Goal: Task Accomplishment & Management: Manage account settings

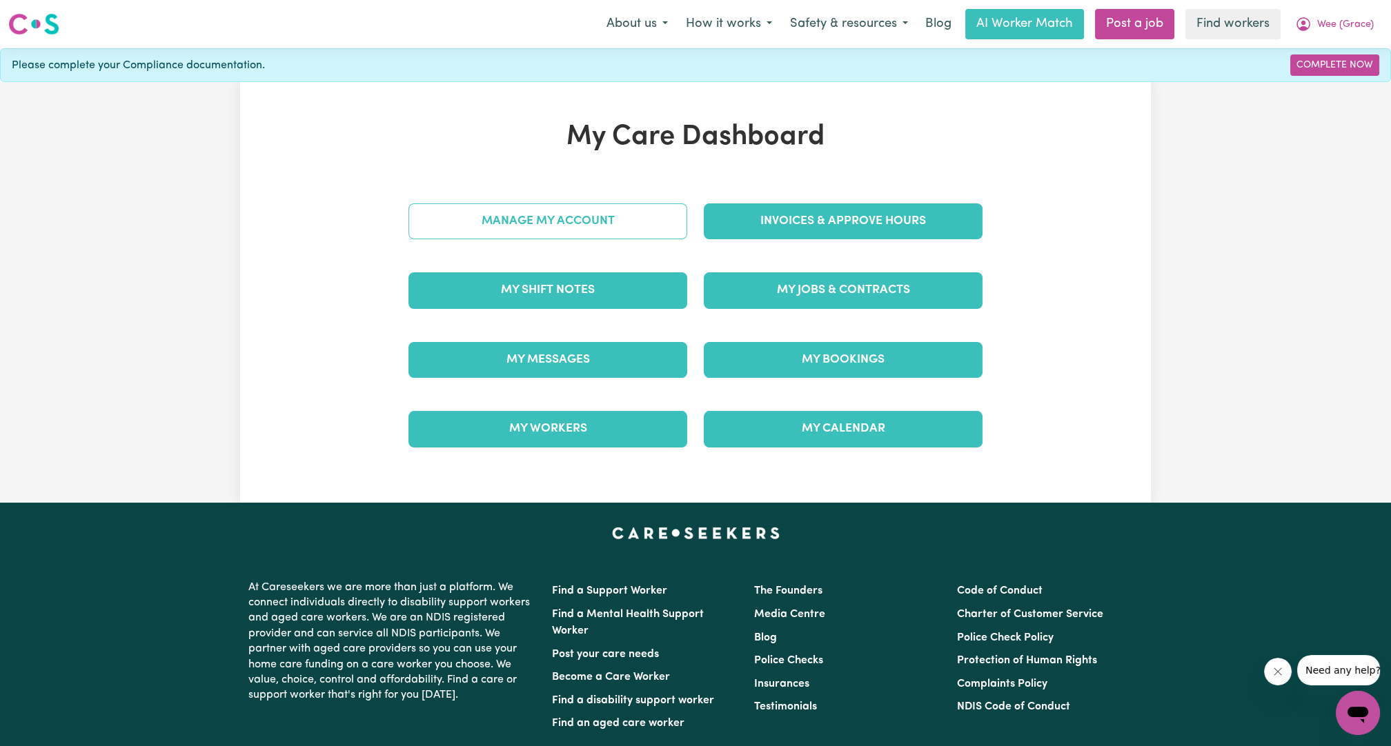
click at [648, 221] on link "Manage My Account" at bounding box center [547, 221] width 279 height 36
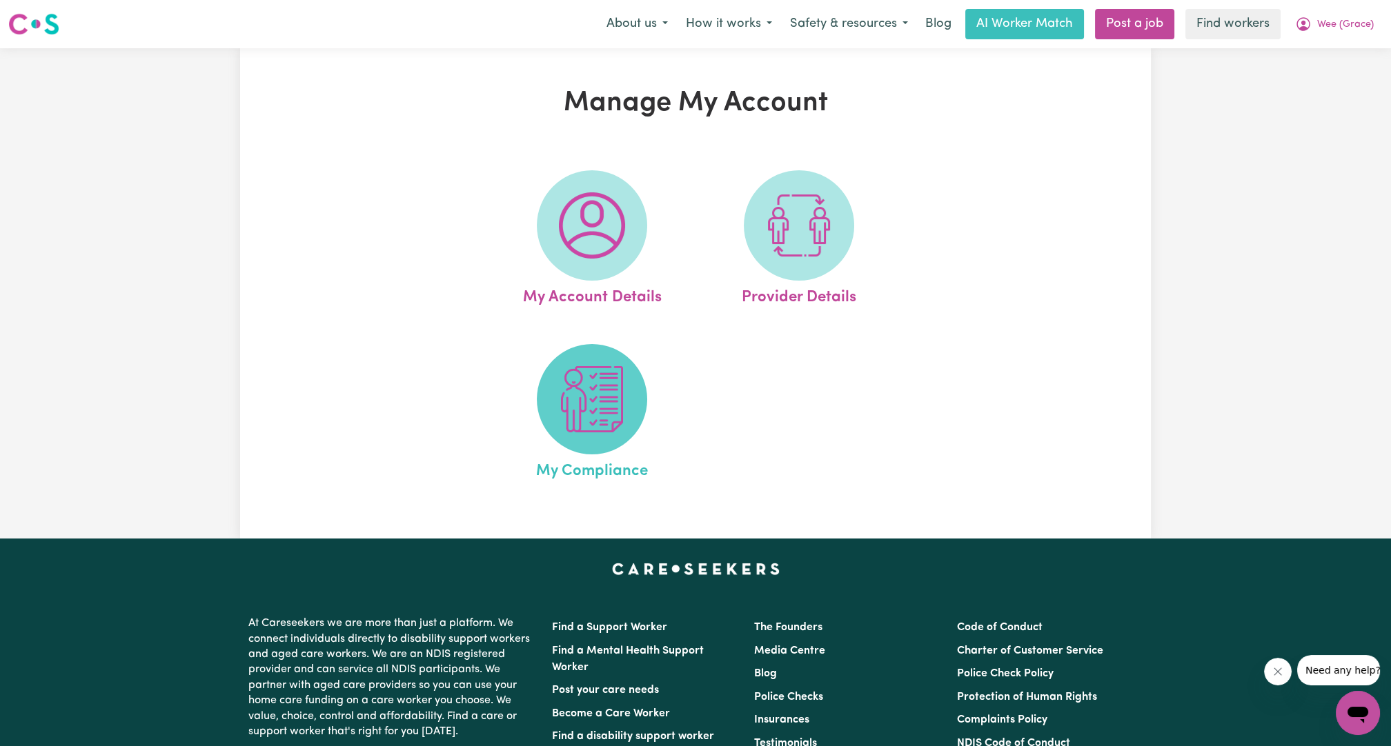
click at [599, 370] on img at bounding box center [592, 399] width 66 height 66
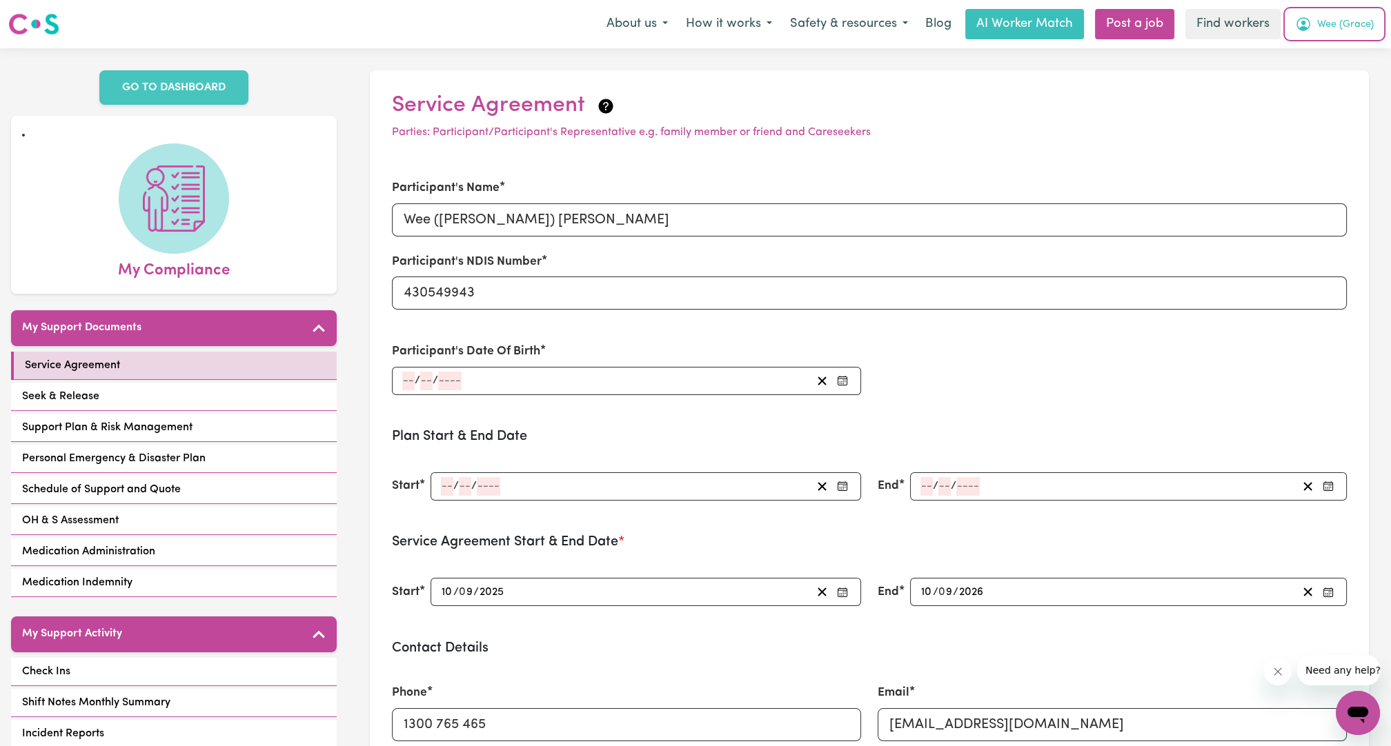
click at [1351, 18] on span "Wee (Grace)" at bounding box center [1345, 24] width 57 height 15
drag, startPoint x: 1340, startPoint y: 32, endPoint x: 1304, endPoint y: 51, distance: 41.3
click at [1304, 51] on link "My Dashboard" at bounding box center [1327, 54] width 109 height 26
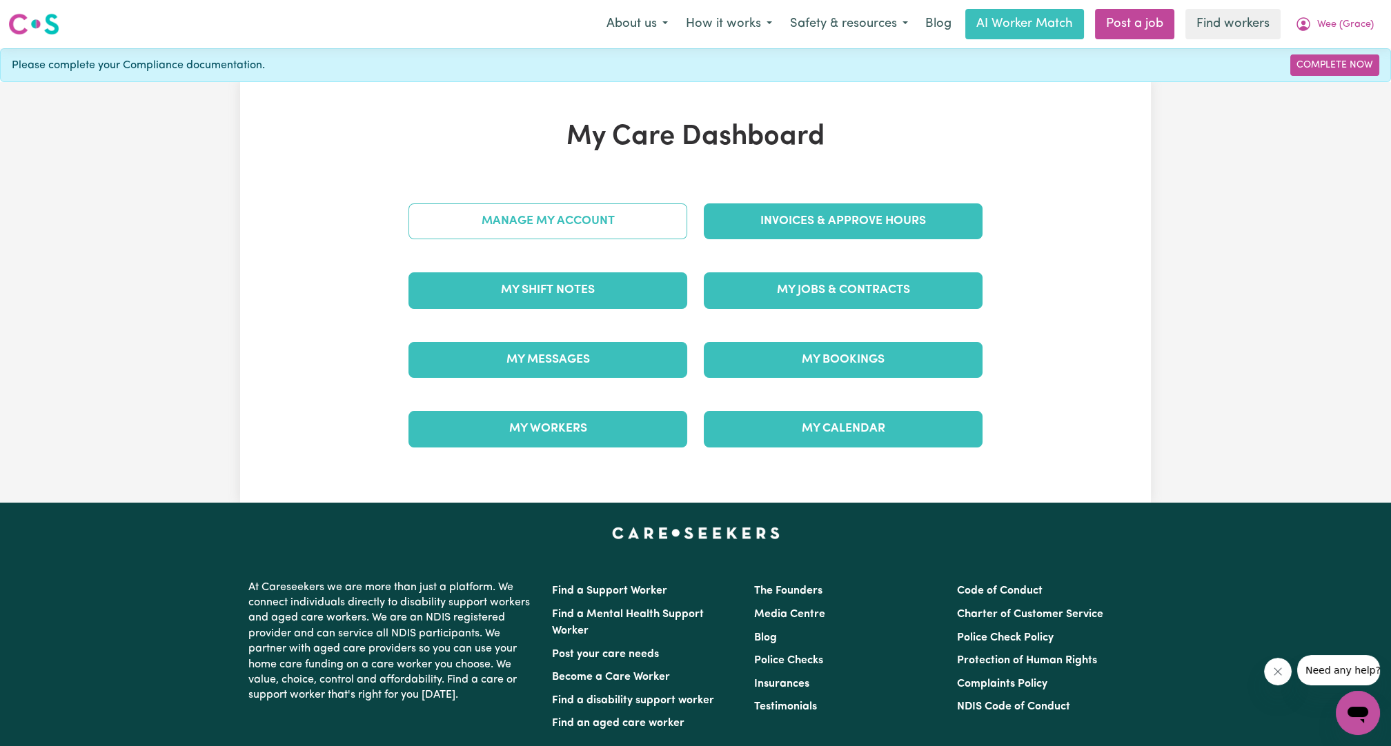
click at [460, 221] on link "Manage My Account" at bounding box center [547, 221] width 279 height 36
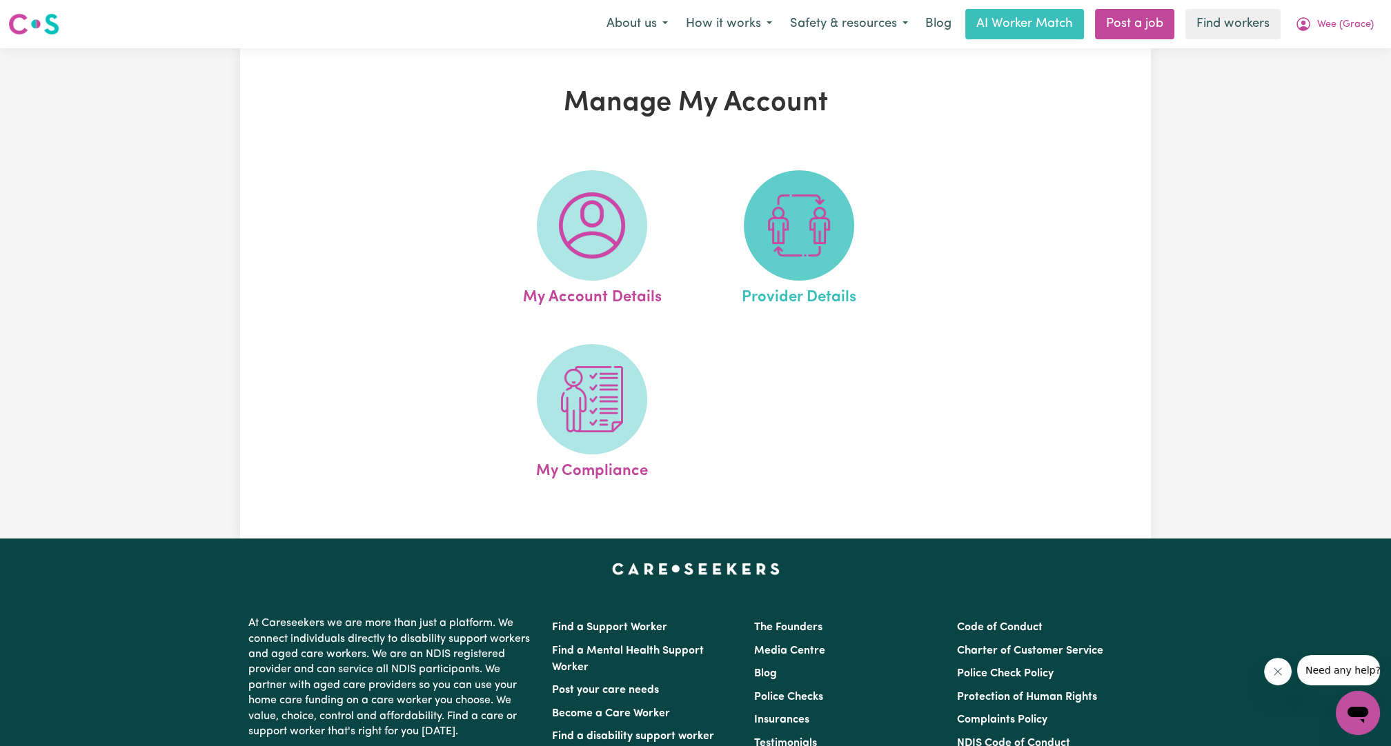
click at [773, 222] on img at bounding box center [799, 225] width 66 height 66
select select "NDIS_FUNDING_PLAN_MANAGED"
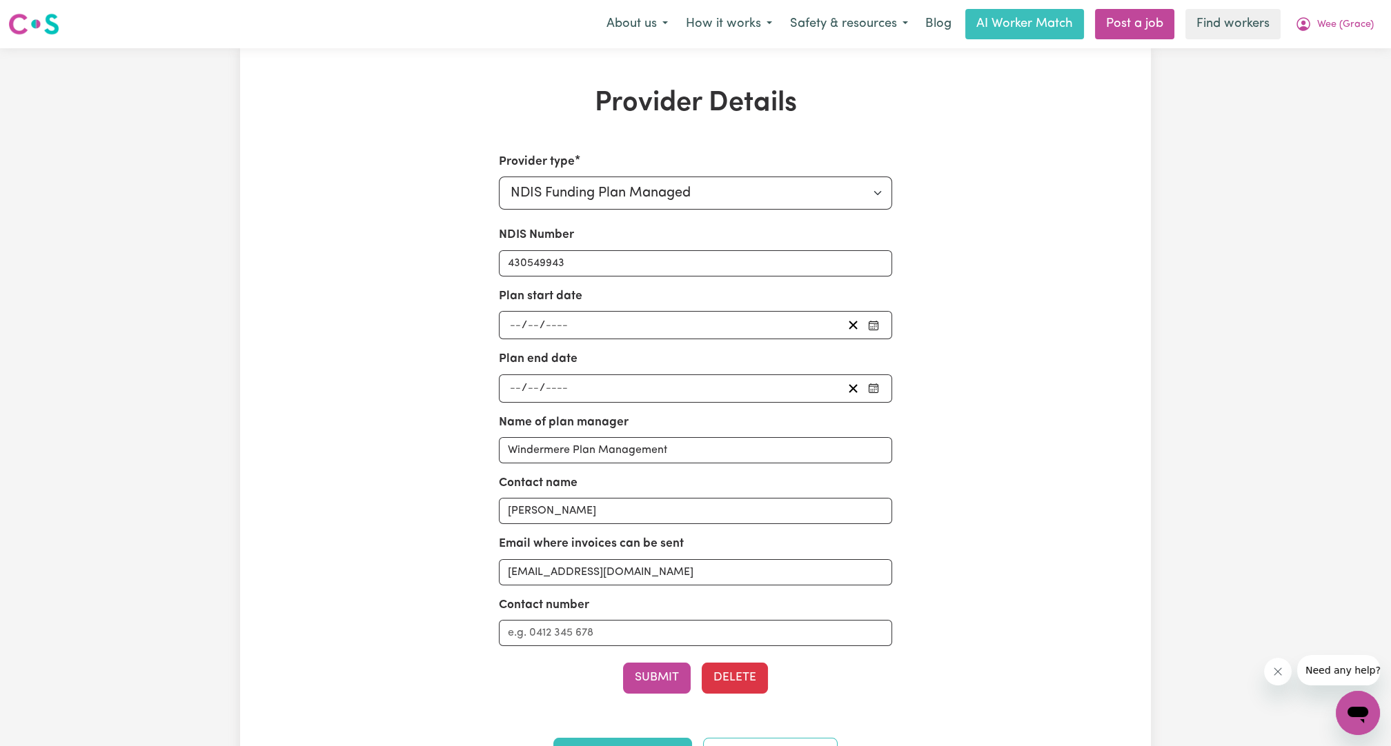
click at [635, 318] on div "/ /" at bounding box center [675, 325] width 335 height 19
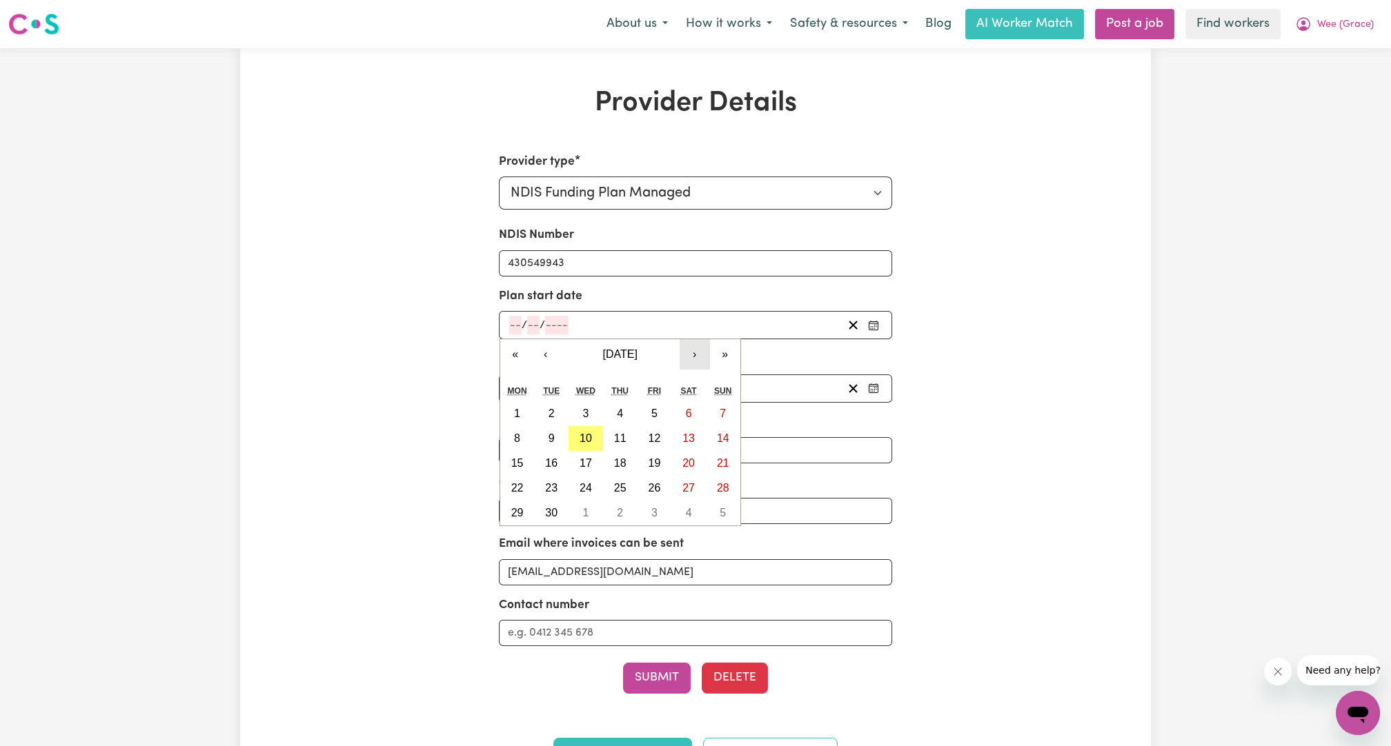
click at [692, 355] on button "›" at bounding box center [694, 354] width 30 height 30
click at [537, 352] on button "‹" at bounding box center [545, 354] width 30 height 30
click at [530, 355] on button "‹" at bounding box center [545, 354] width 30 height 30
click at [521, 354] on button "«" at bounding box center [515, 354] width 30 height 30
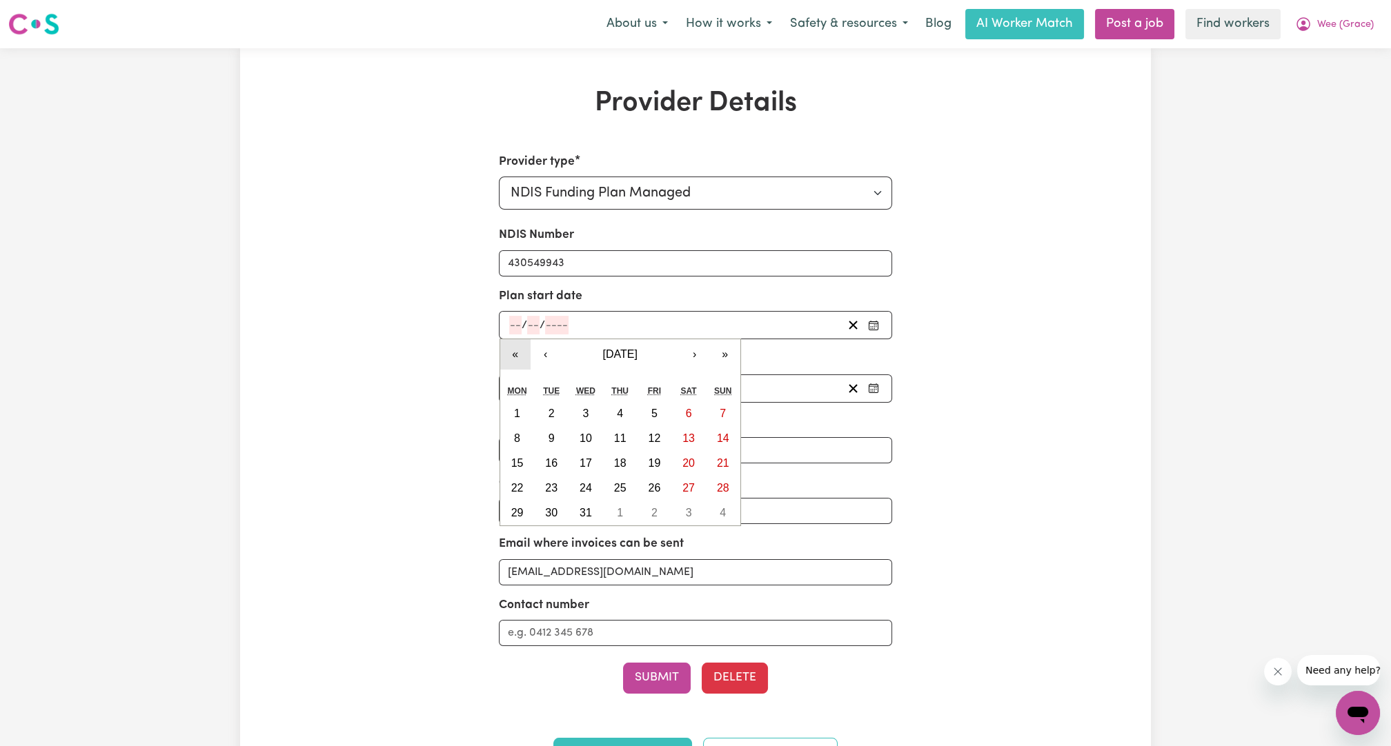
click at [521, 354] on button "«" at bounding box center [515, 354] width 30 height 30
click at [553, 355] on button "‹" at bounding box center [545, 354] width 30 height 30
click at [559, 439] on button "3" at bounding box center [551, 438] width 34 height 25
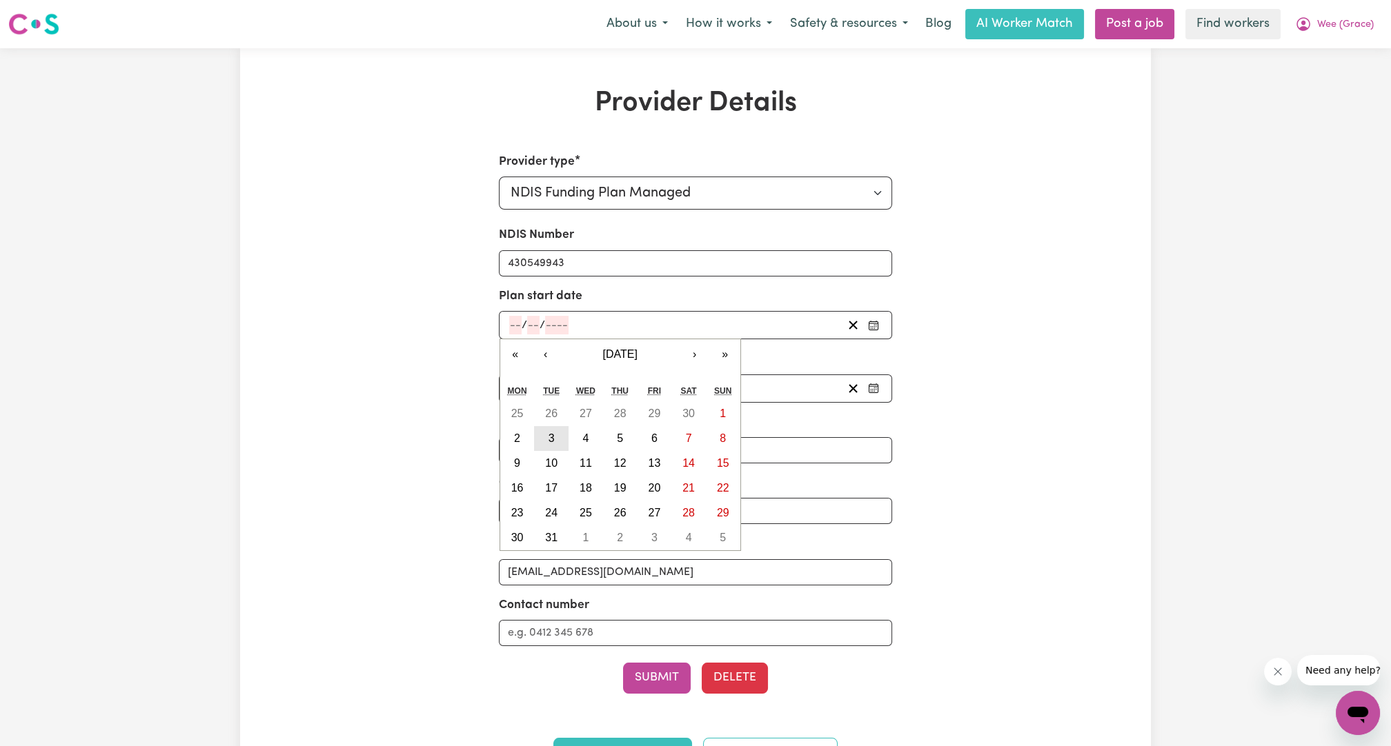
type input "[DATE]"
type input "3"
type input "5"
type input "2022"
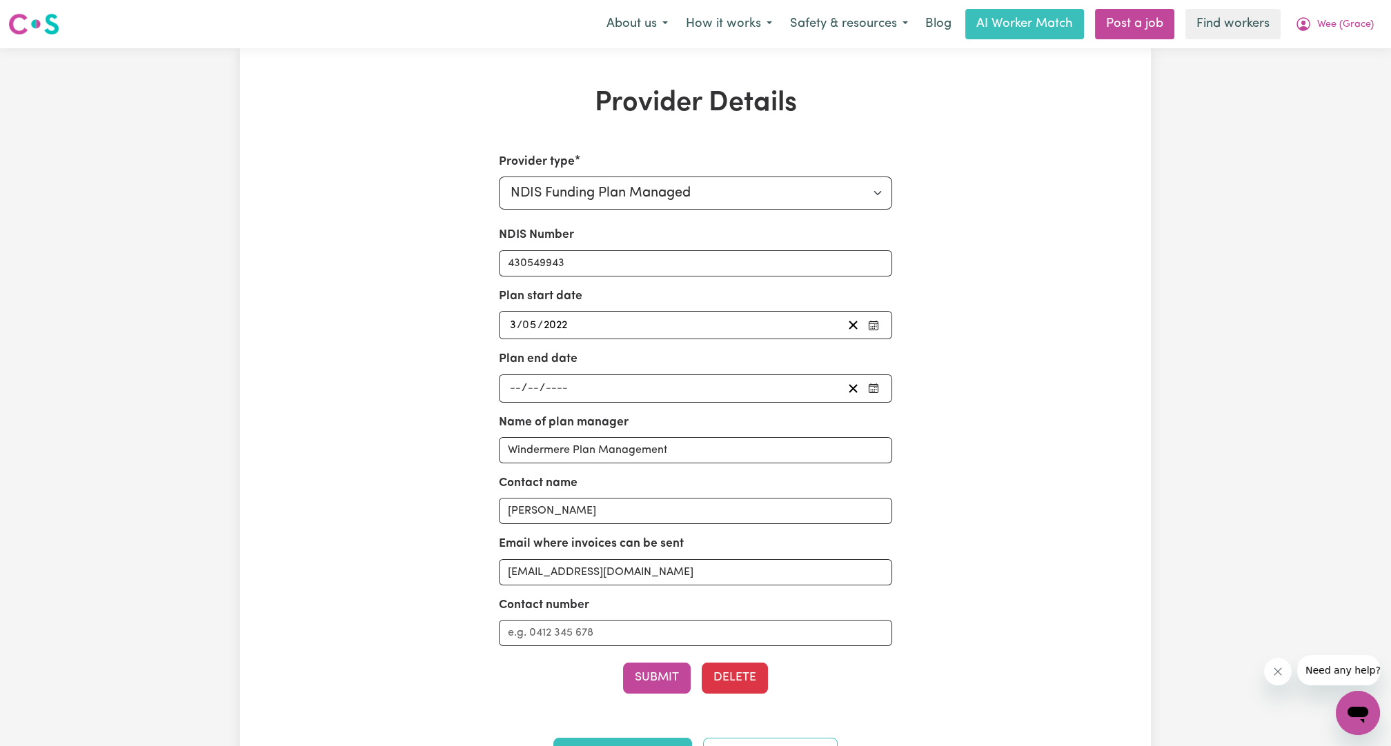
click at [632, 401] on div "NDIS Number 430549943 Plan start date [DATE] 3 / 0 5 / 2022 « ‹ [DATE] › » Mon …" at bounding box center [696, 436] width 394 height 420
click at [640, 391] on div "/ /" at bounding box center [675, 388] width 335 height 19
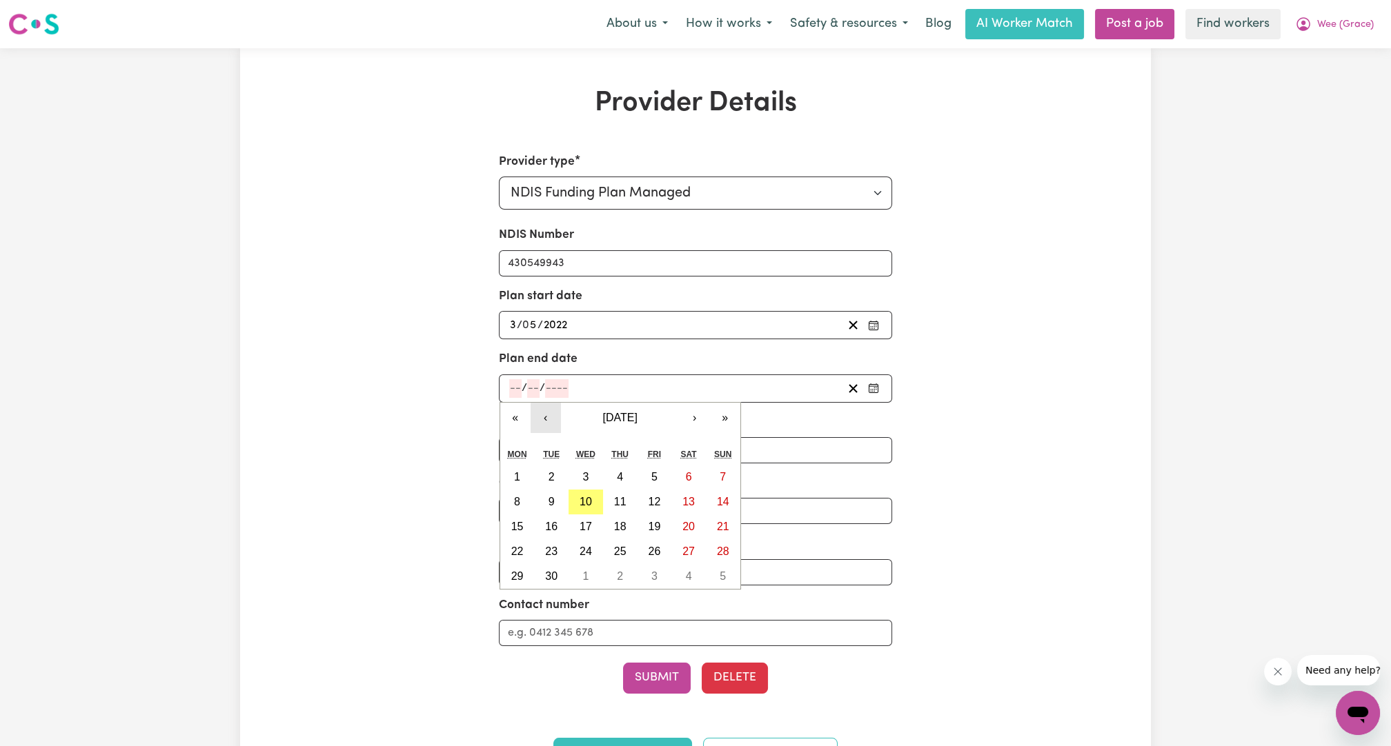
click at [552, 417] on button "‹" at bounding box center [545, 418] width 30 height 30
click at [661, 466] on button "2" at bounding box center [654, 477] width 34 height 25
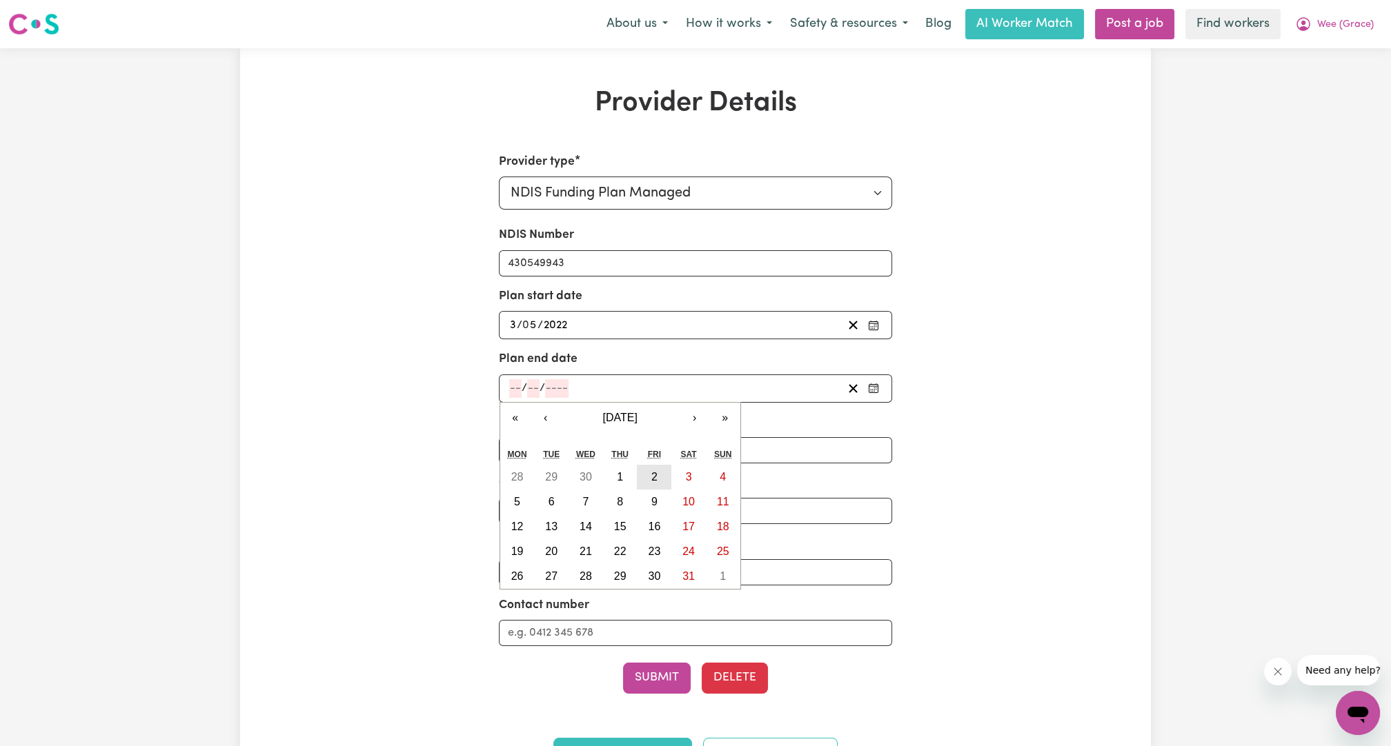
type input "[DATE]"
type input "2"
type input "5"
type input "2025"
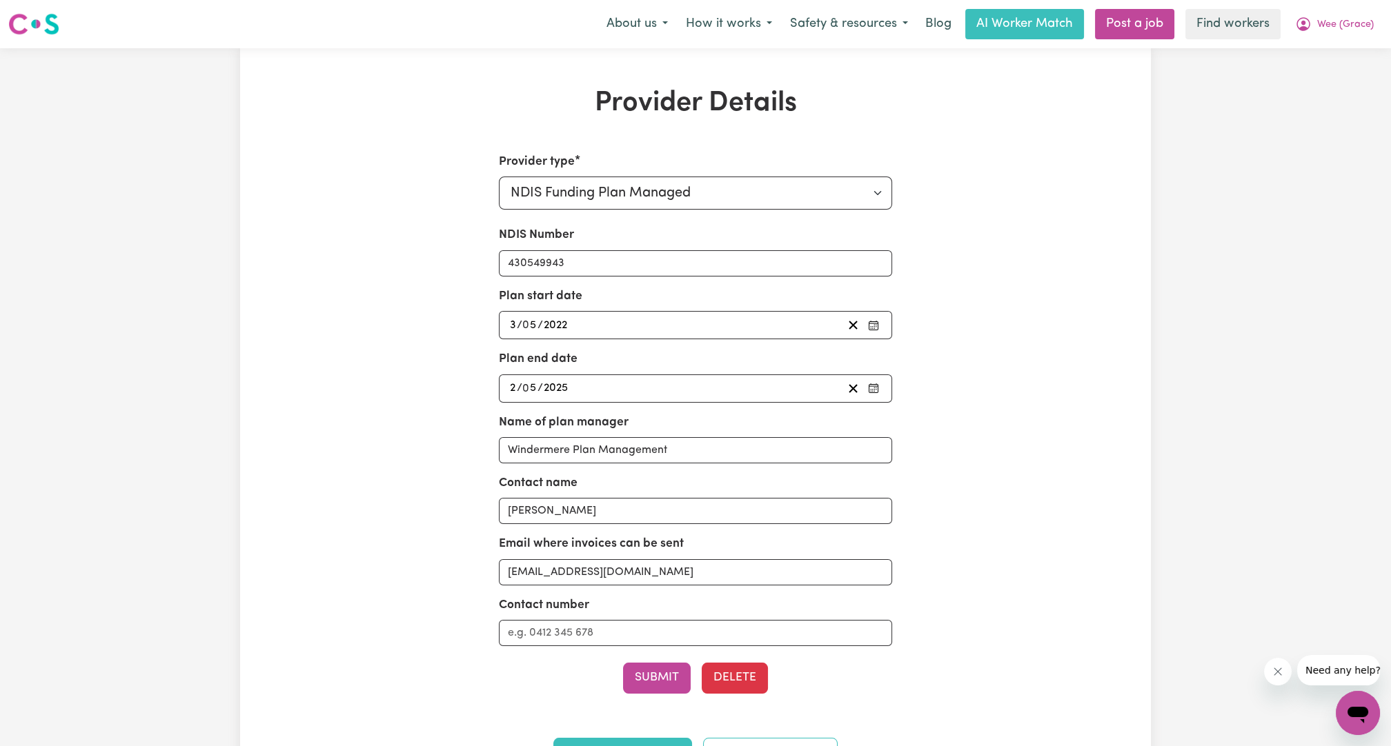
click at [671, 657] on div "Provider type Select your provider type... Privately Aged Care / Home Care Pack…" at bounding box center [696, 423] width 394 height 541
click at [666, 670] on button "Submit" at bounding box center [657, 678] width 68 height 30
click at [1337, 47] on nav "Menu About us How it works Safety & resources Blog AI Worker Match Post a job F…" at bounding box center [695, 24] width 1391 height 48
click at [1333, 32] on button "Wee (Grace)" at bounding box center [1334, 24] width 97 height 29
click at [1311, 80] on link "Logout" at bounding box center [1327, 79] width 109 height 26
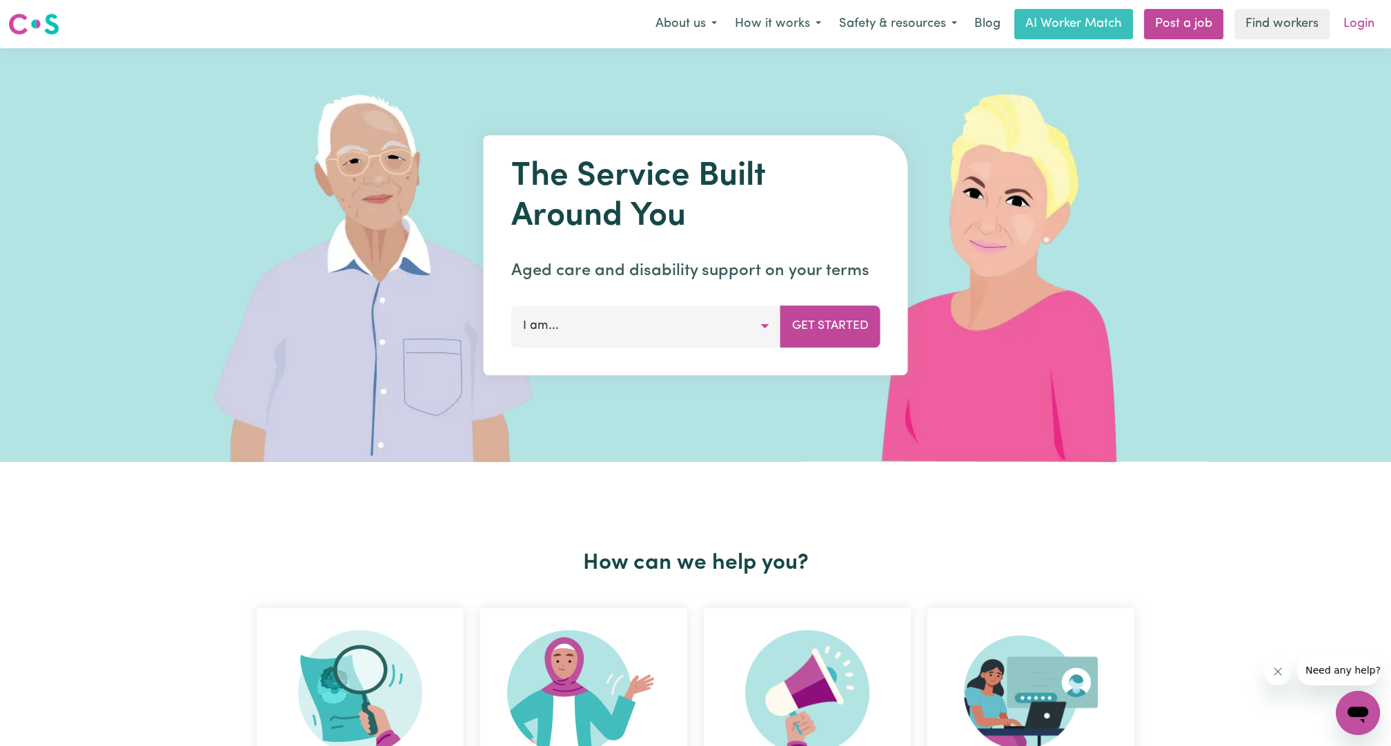
click at [1343, 23] on link "Login" at bounding box center [1359, 24] width 48 height 30
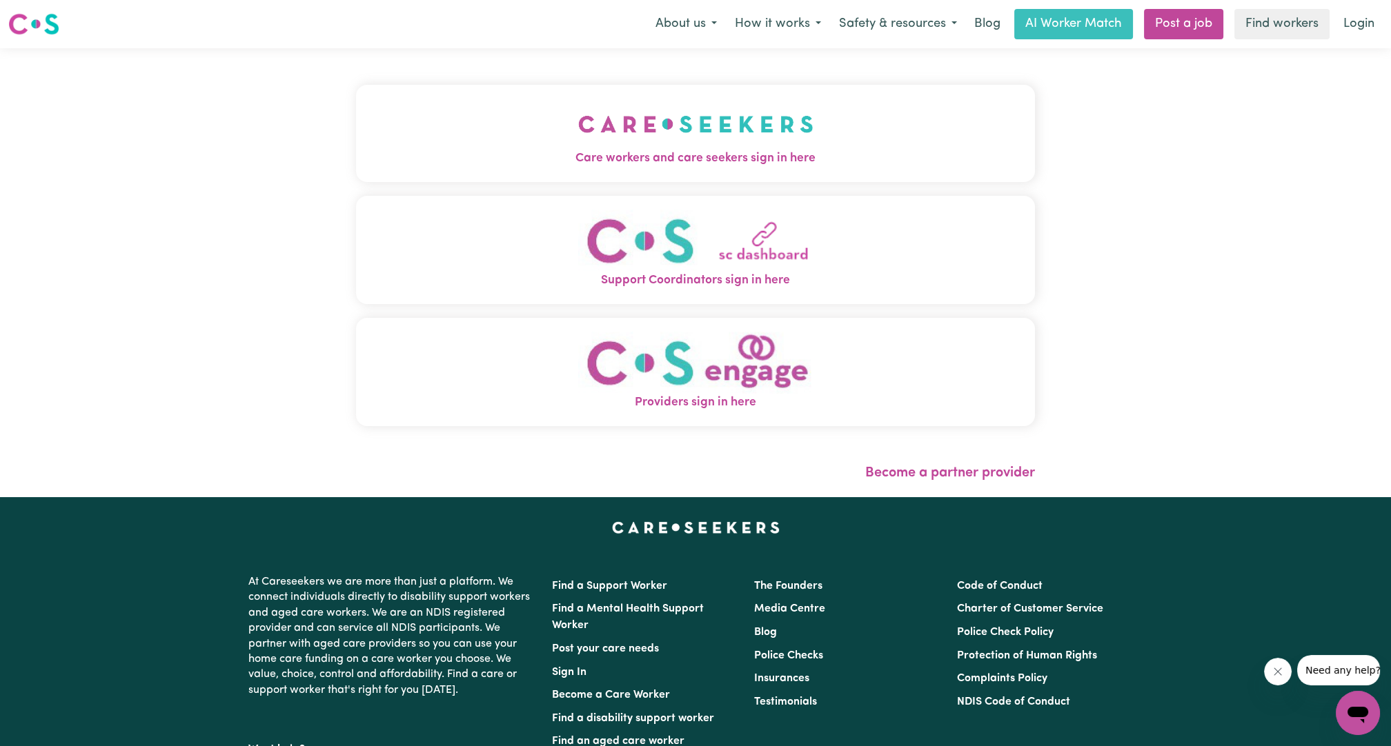
click at [360, 177] on button "Care workers and care seekers sign in here" at bounding box center [695, 133] width 679 height 97
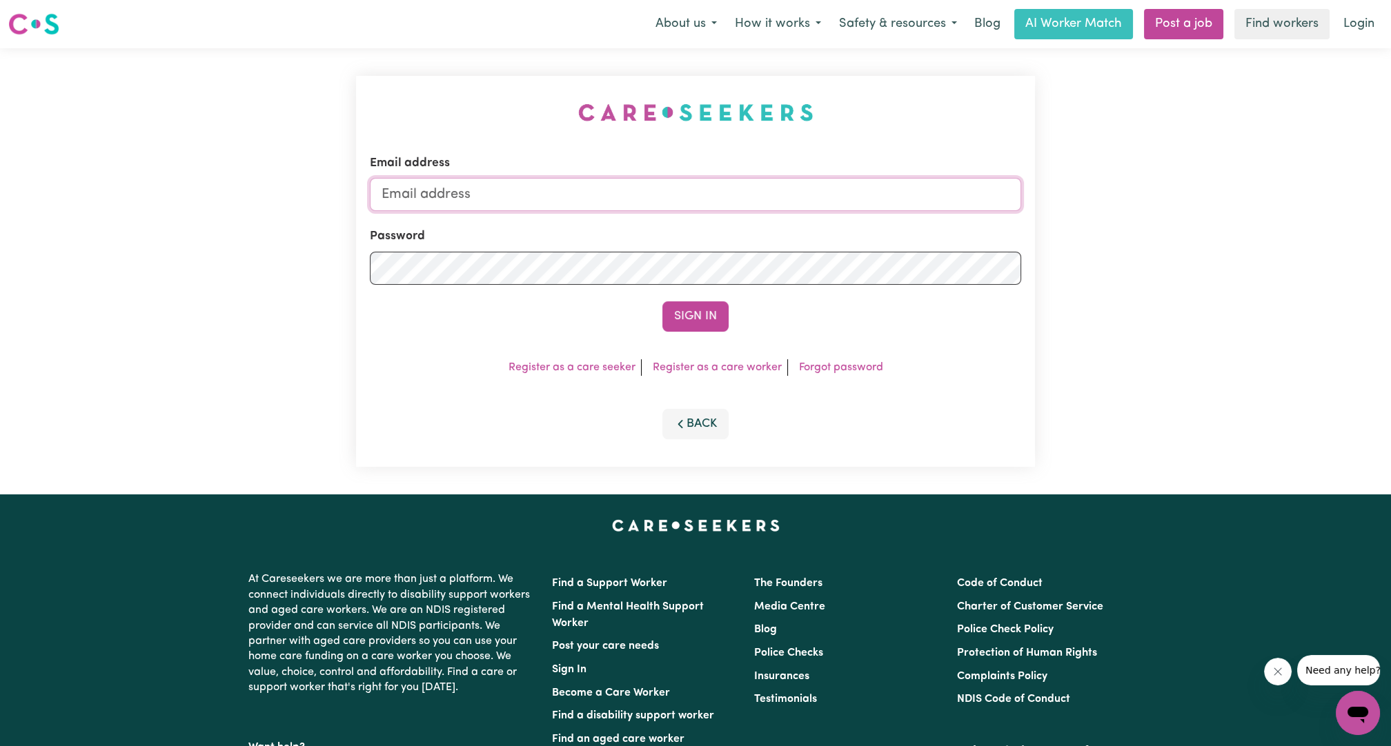
click at [668, 195] on input "Email address" at bounding box center [695, 194] width 651 height 33
drag, startPoint x: 452, startPoint y: 199, endPoint x: 875, endPoint y: 216, distance: 423.9
click at [875, 216] on form "Email address [EMAIL_ADDRESS][PERSON_NAME][DOMAIN_NAME] Password Sign In" at bounding box center [695, 243] width 651 height 177
type input "[EMAIL_ADDRESS][DOMAIN_NAME]"
drag, startPoint x: 713, startPoint y: 312, endPoint x: 705, endPoint y: 308, distance: 9.0
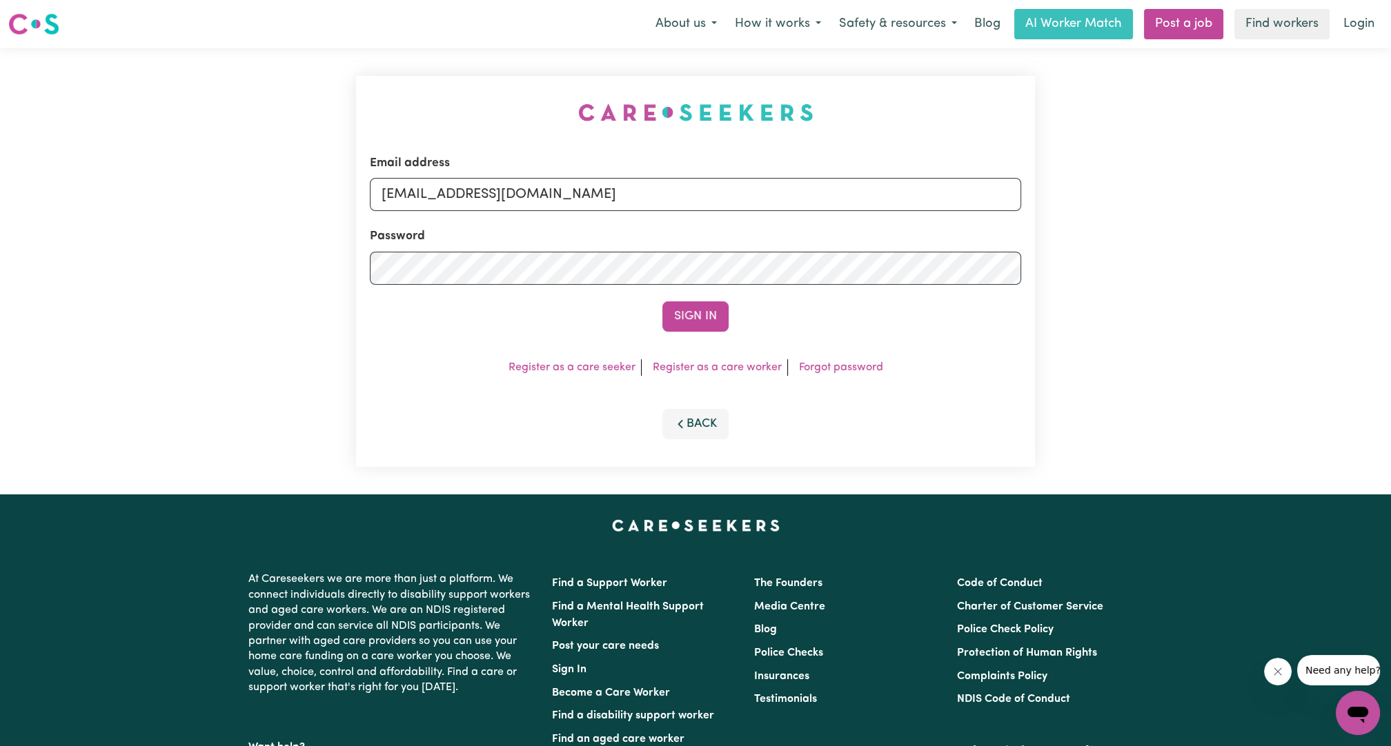
click at [713, 312] on button "Sign In" at bounding box center [695, 316] width 66 height 30
